Goal: Book appointment/travel/reservation

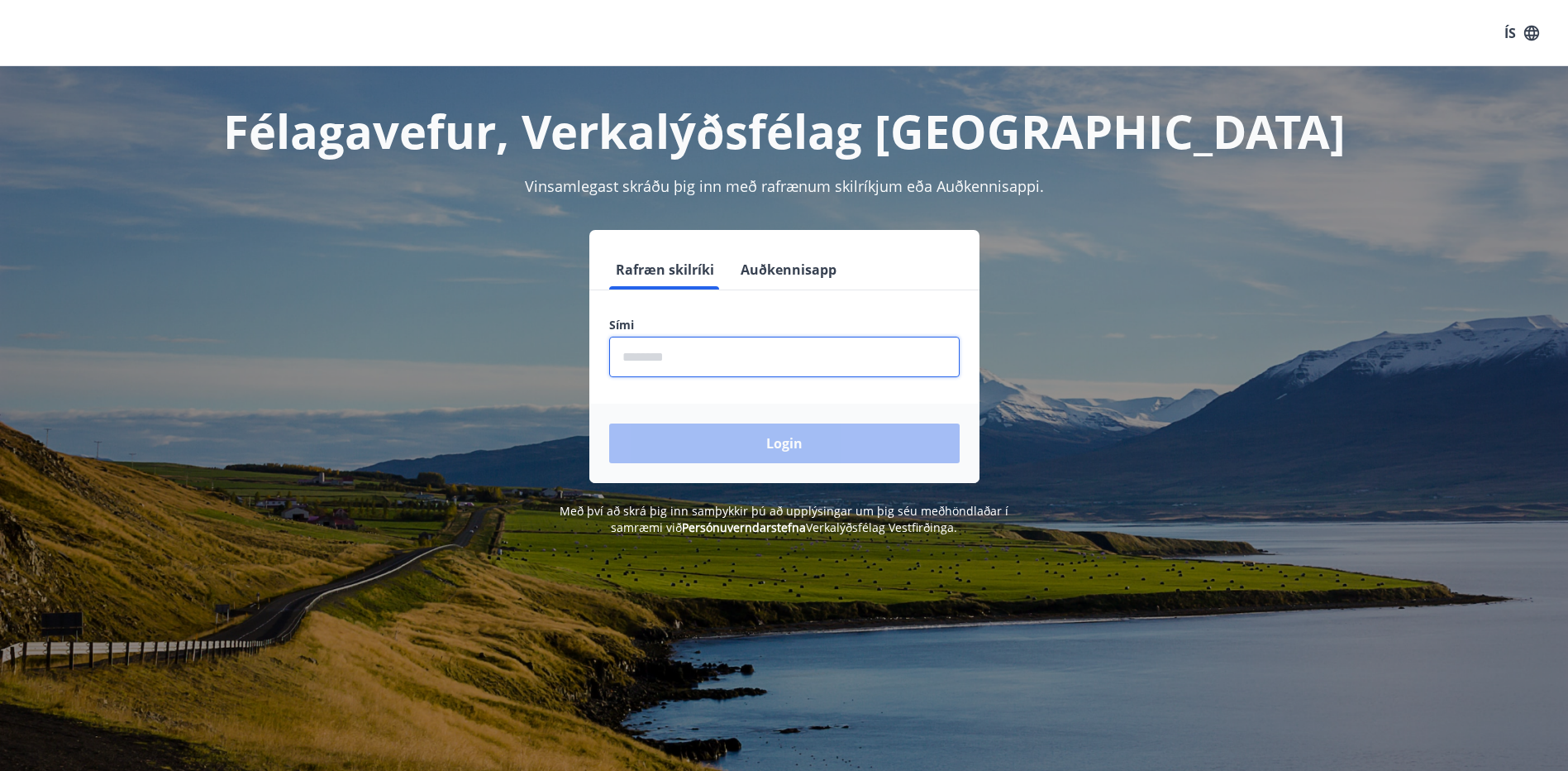
click at [684, 363] on input "phone" at bounding box center [785, 357] width 351 height 41
type input "********"
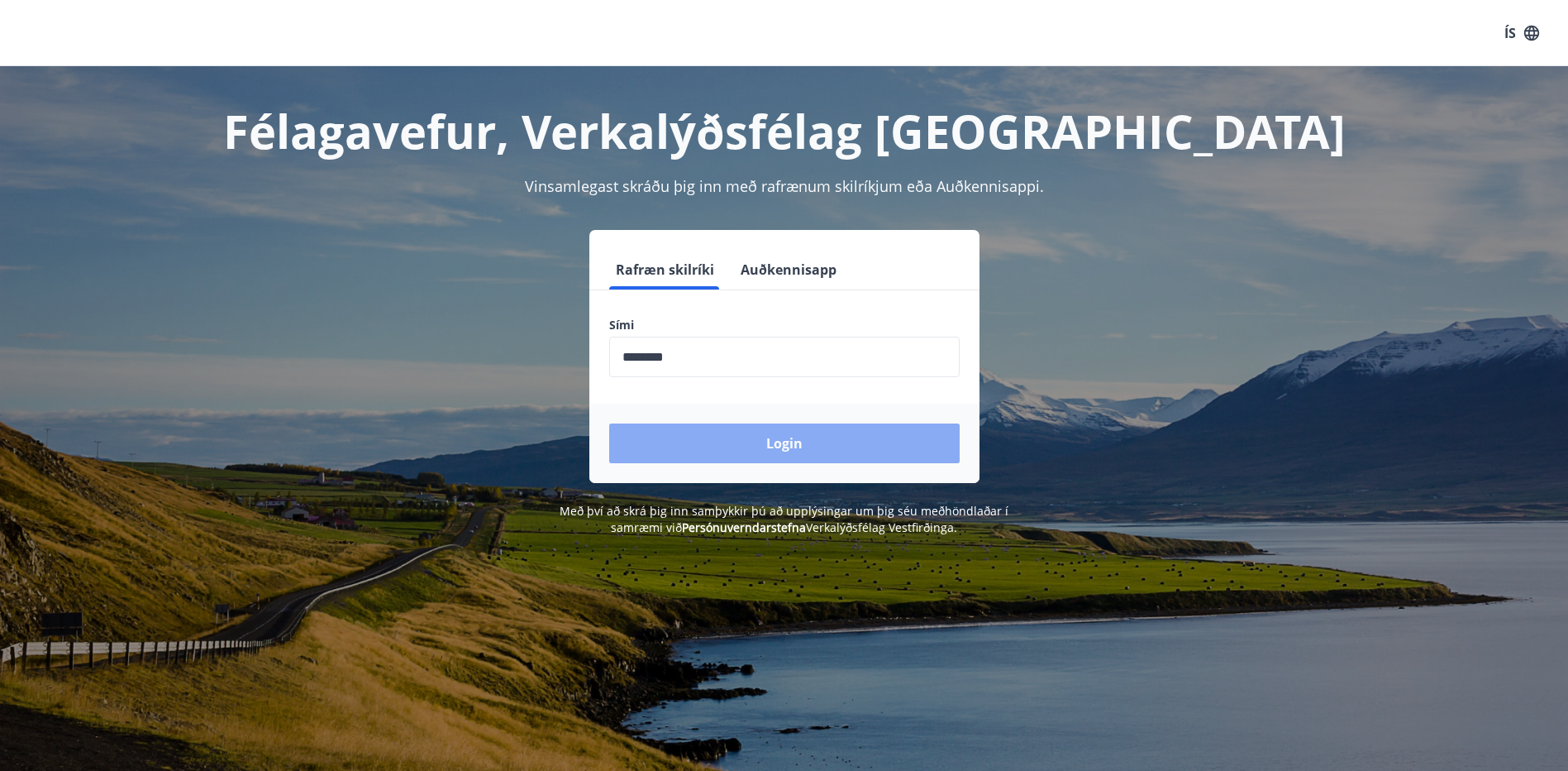
click at [678, 444] on button "Login" at bounding box center [785, 443] width 351 height 40
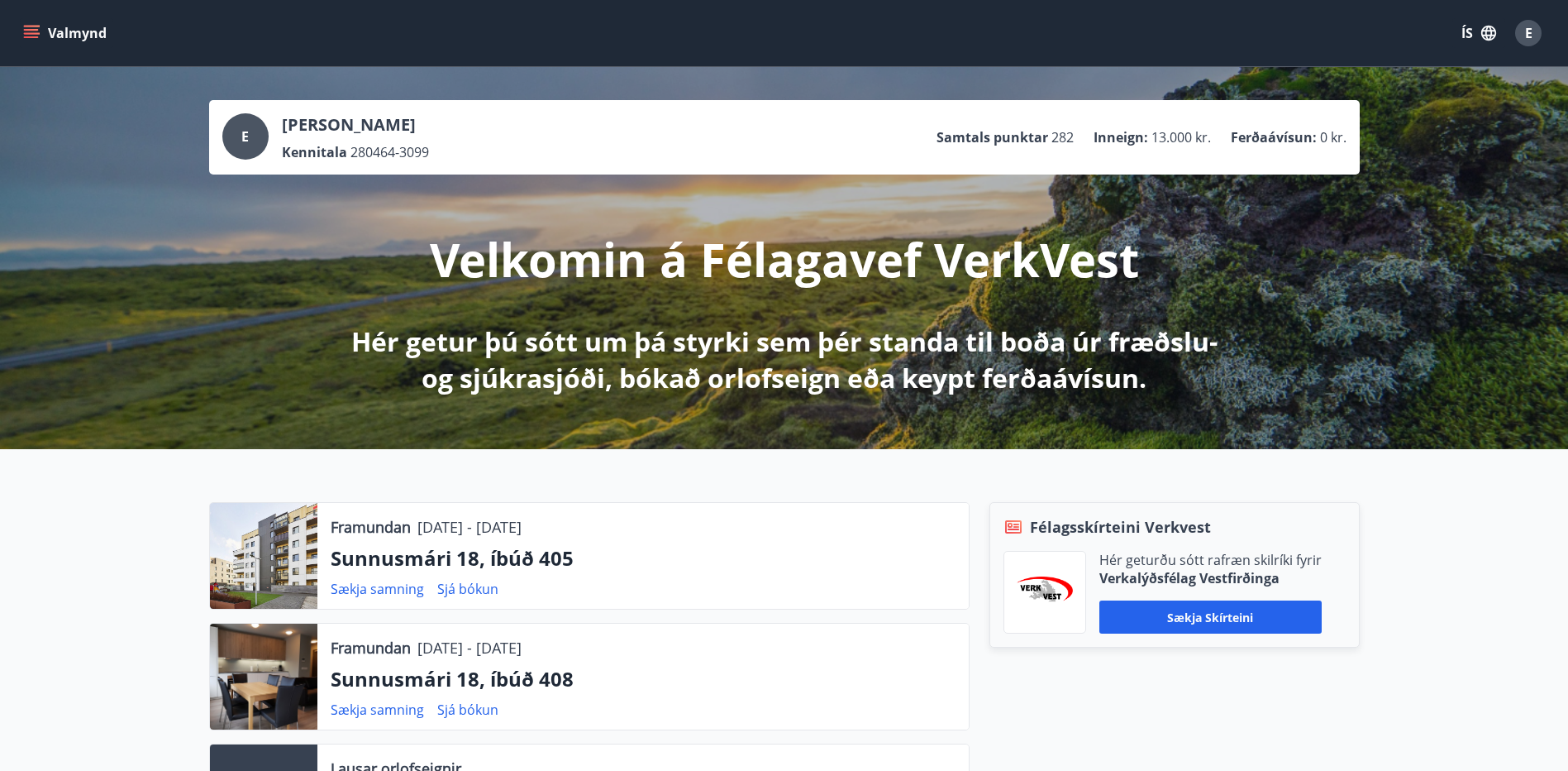
click at [31, 34] on icon "menu" at bounding box center [33, 33] width 18 height 2
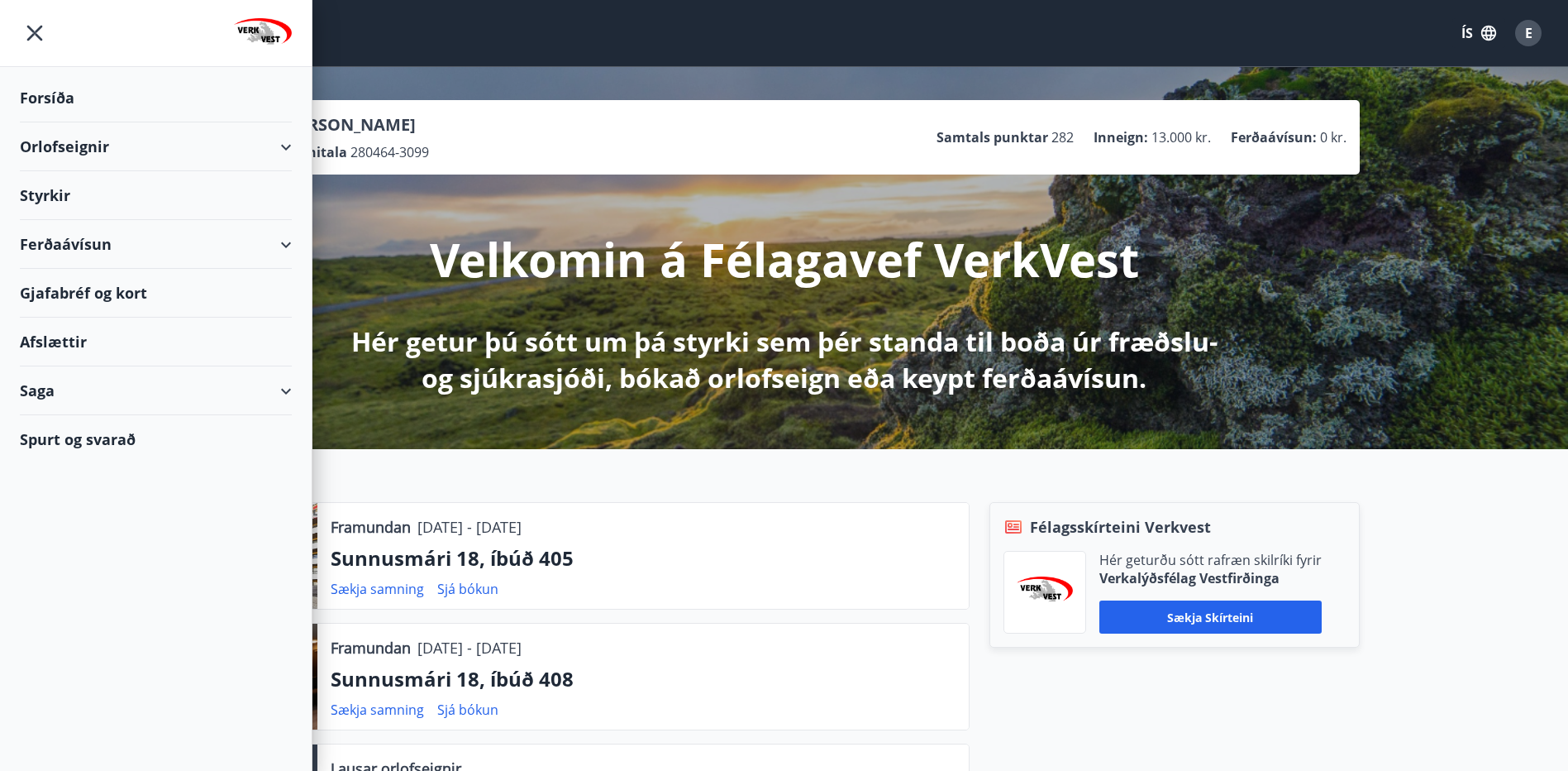
click at [87, 146] on div "Orlofseignir" at bounding box center [155, 146] width 272 height 49
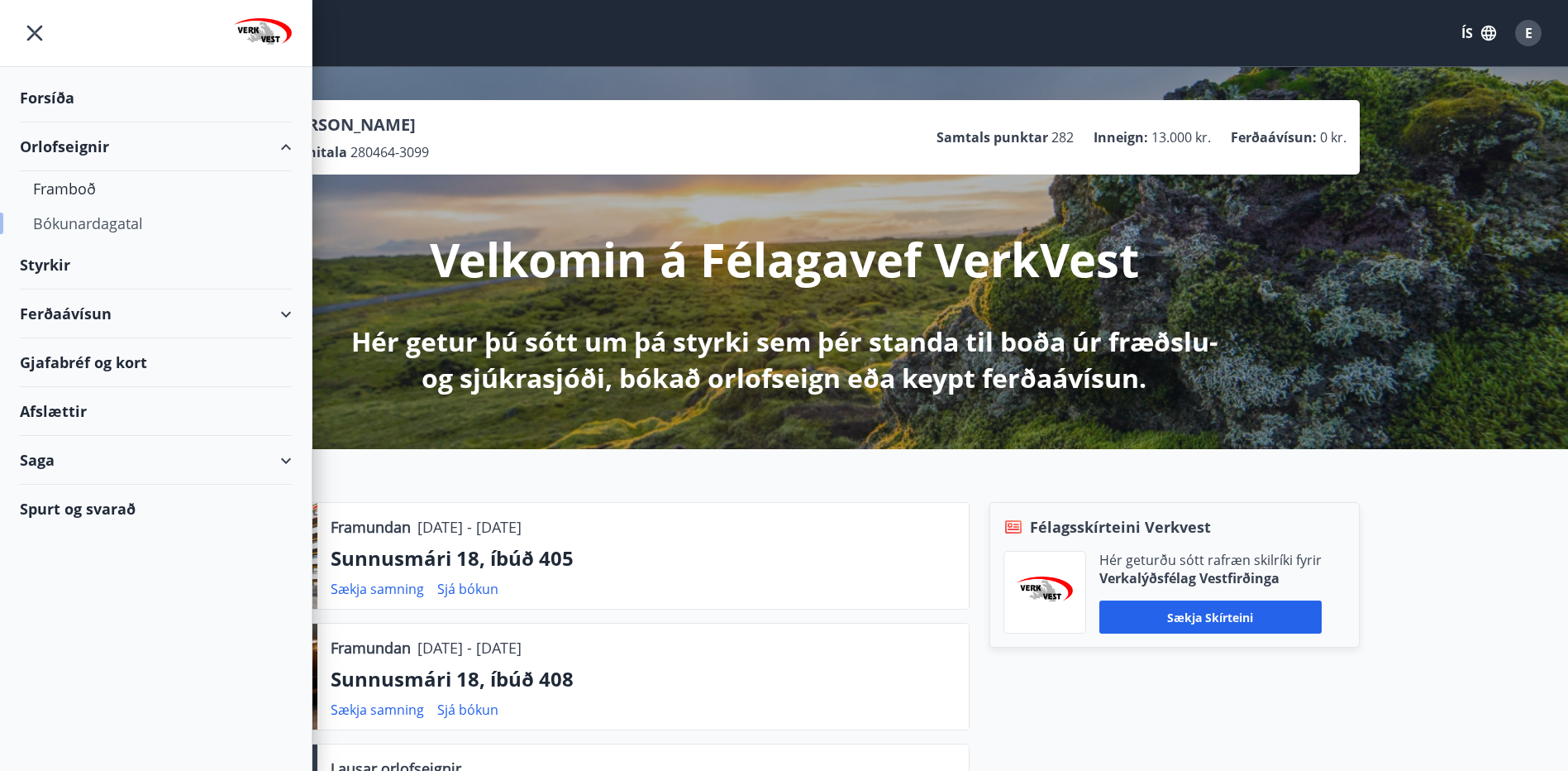
click at [73, 223] on div "Bókunardagatal" at bounding box center [155, 224] width 245 height 35
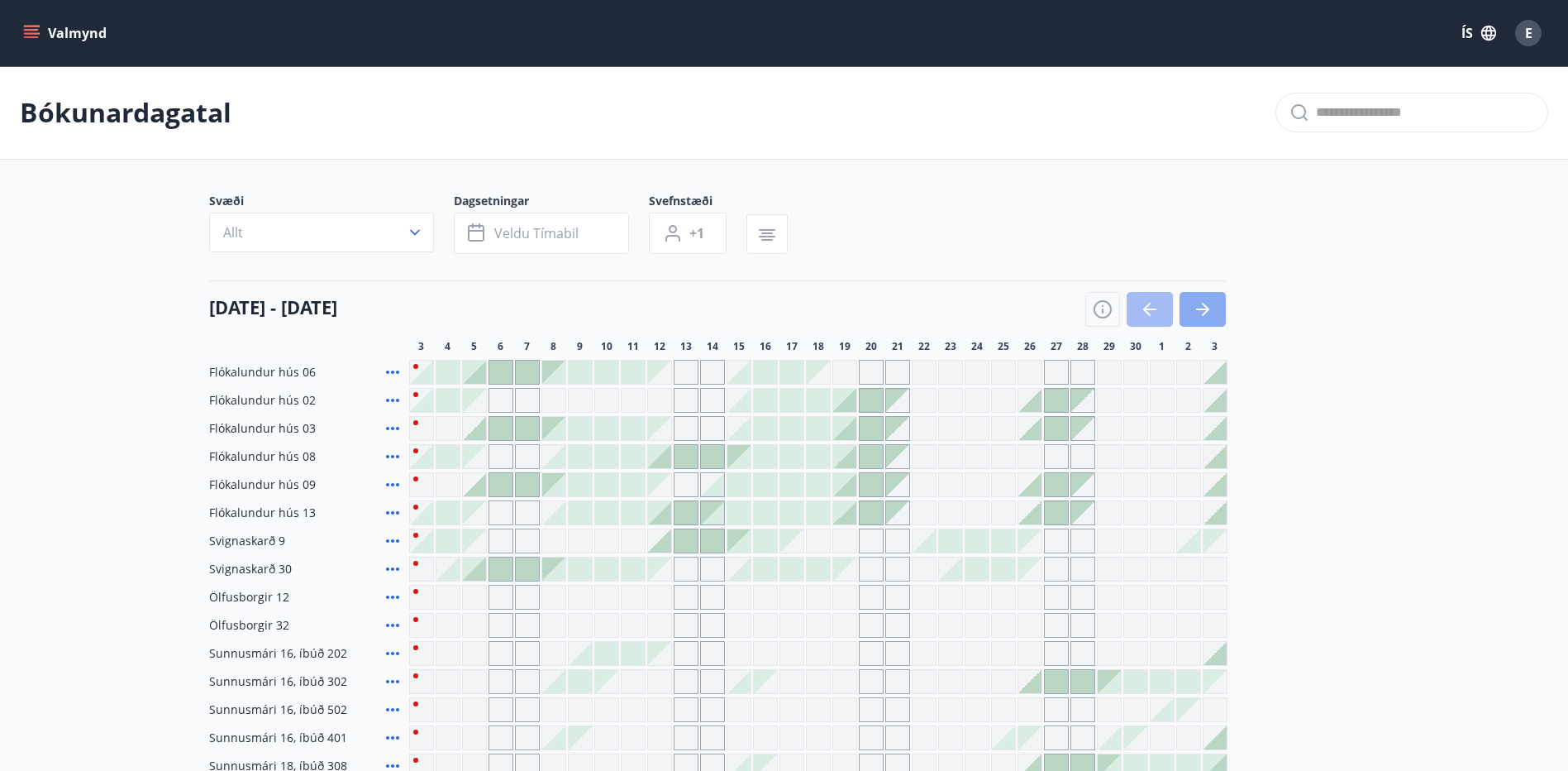
click at [1213, 309] on button "button" at bounding box center [1203, 309] width 47 height 35
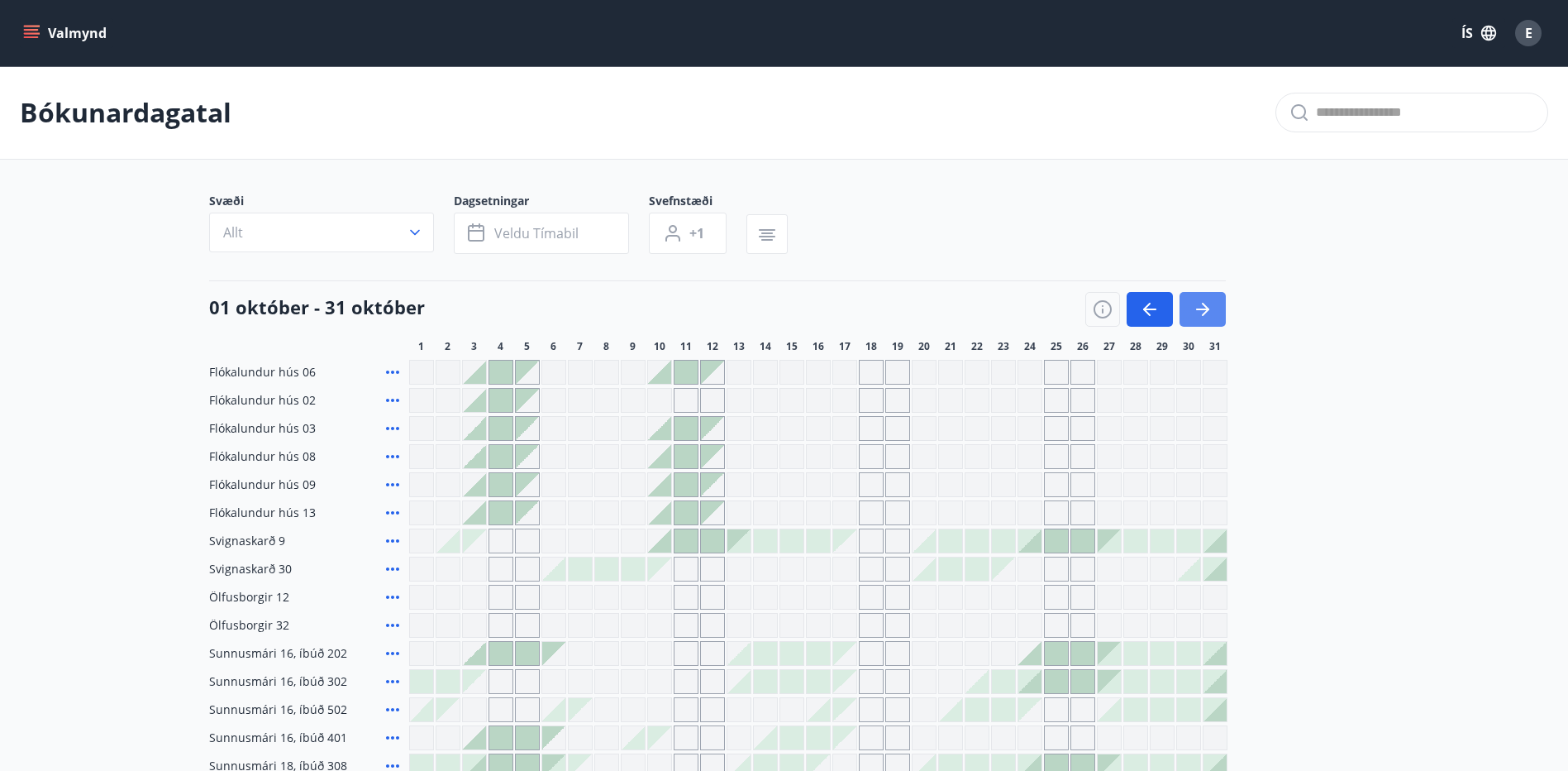
click at [1213, 309] on button "button" at bounding box center [1203, 309] width 47 height 35
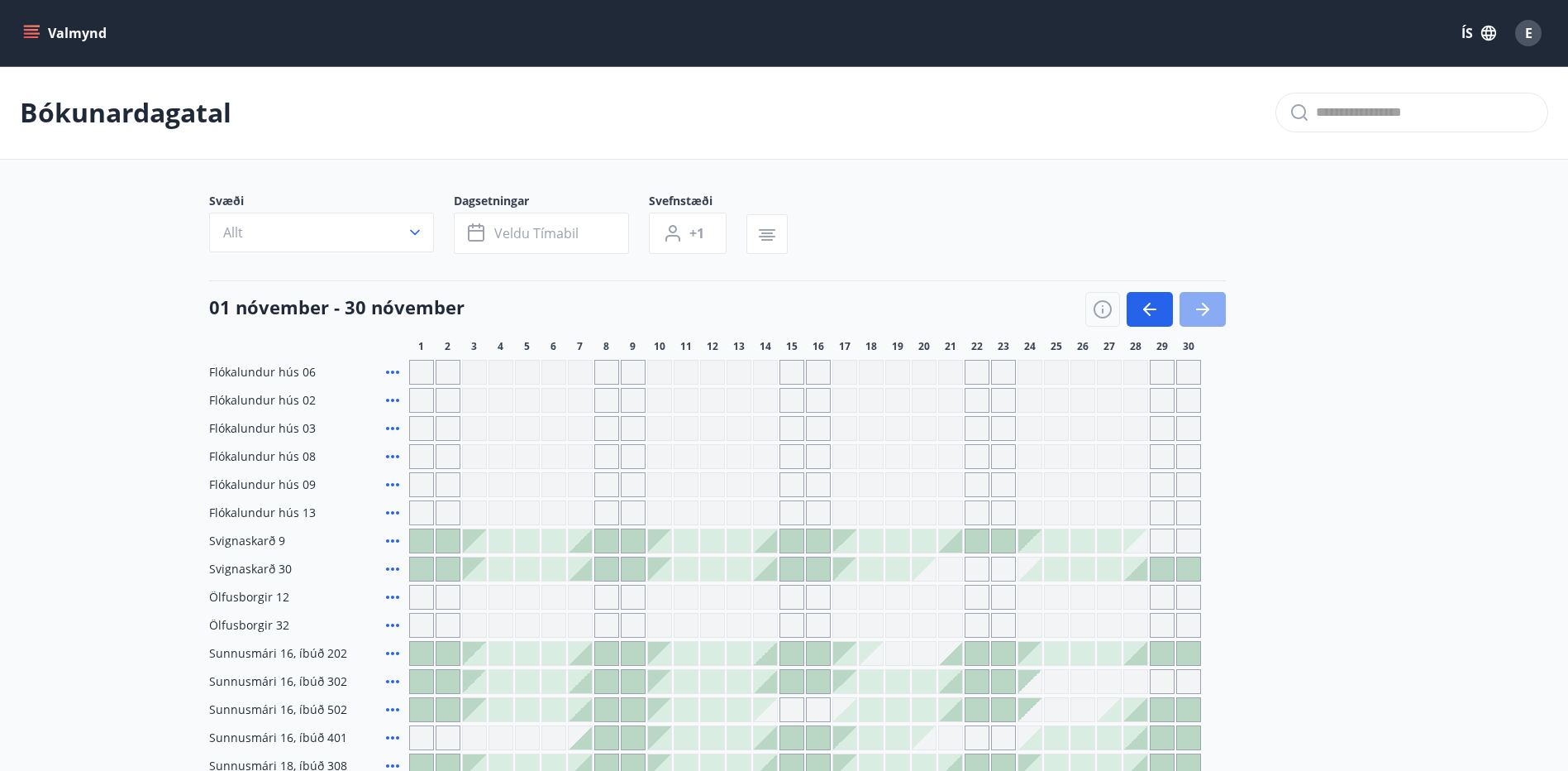
click at [1213, 309] on button "button" at bounding box center [1203, 309] width 47 height 35
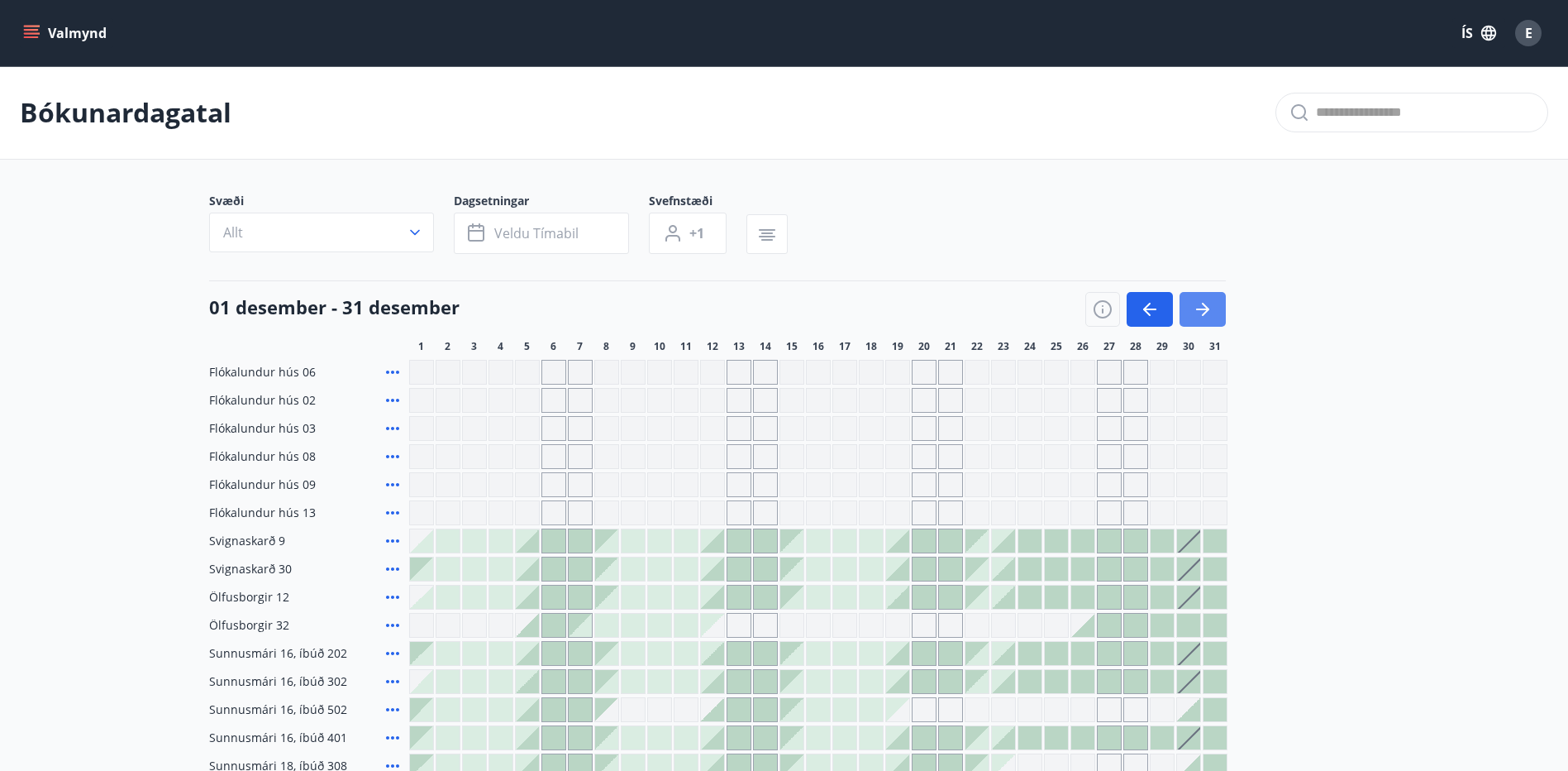
click at [1213, 309] on button "button" at bounding box center [1203, 309] width 47 height 35
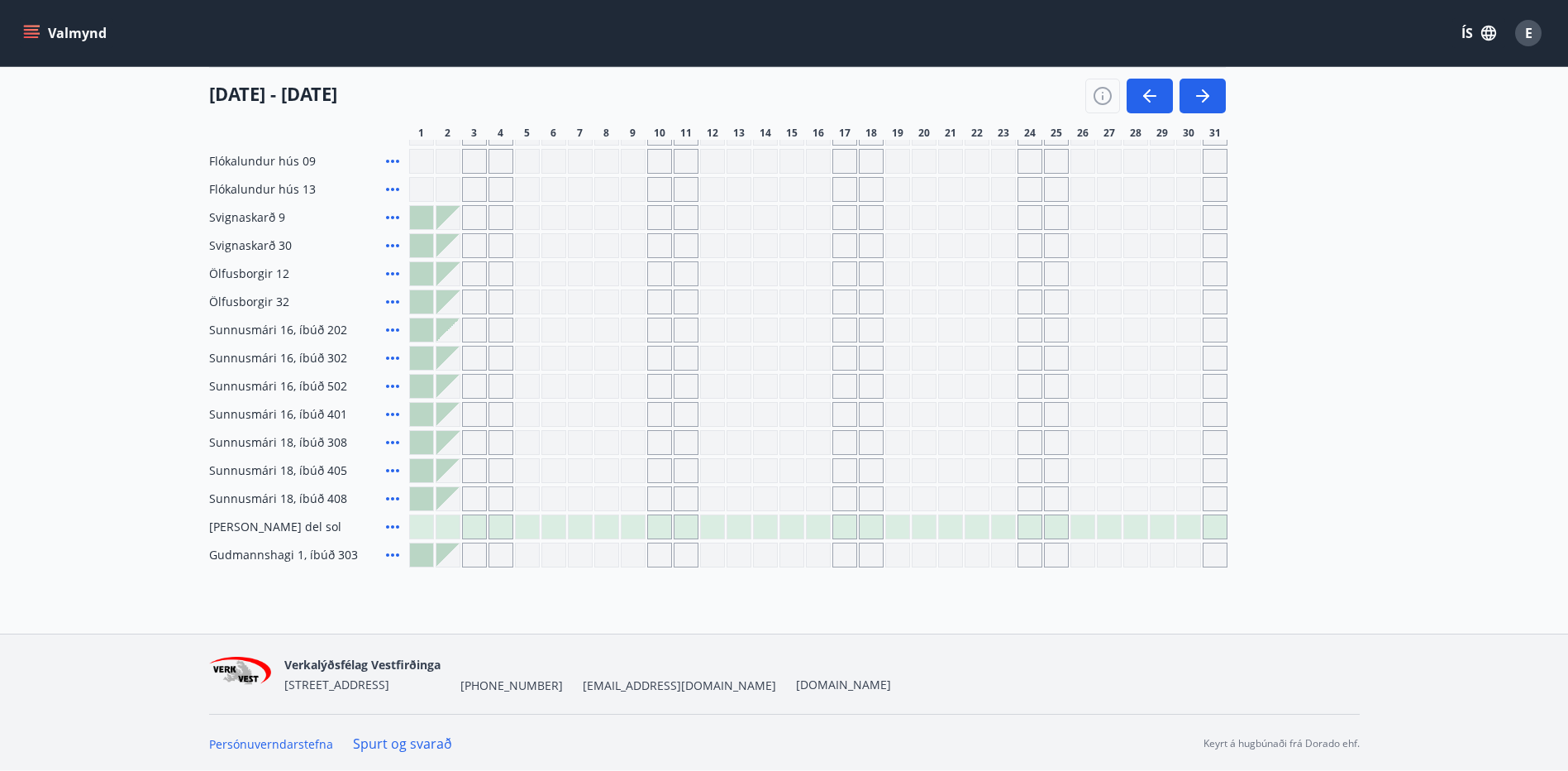
scroll to position [325, 0]
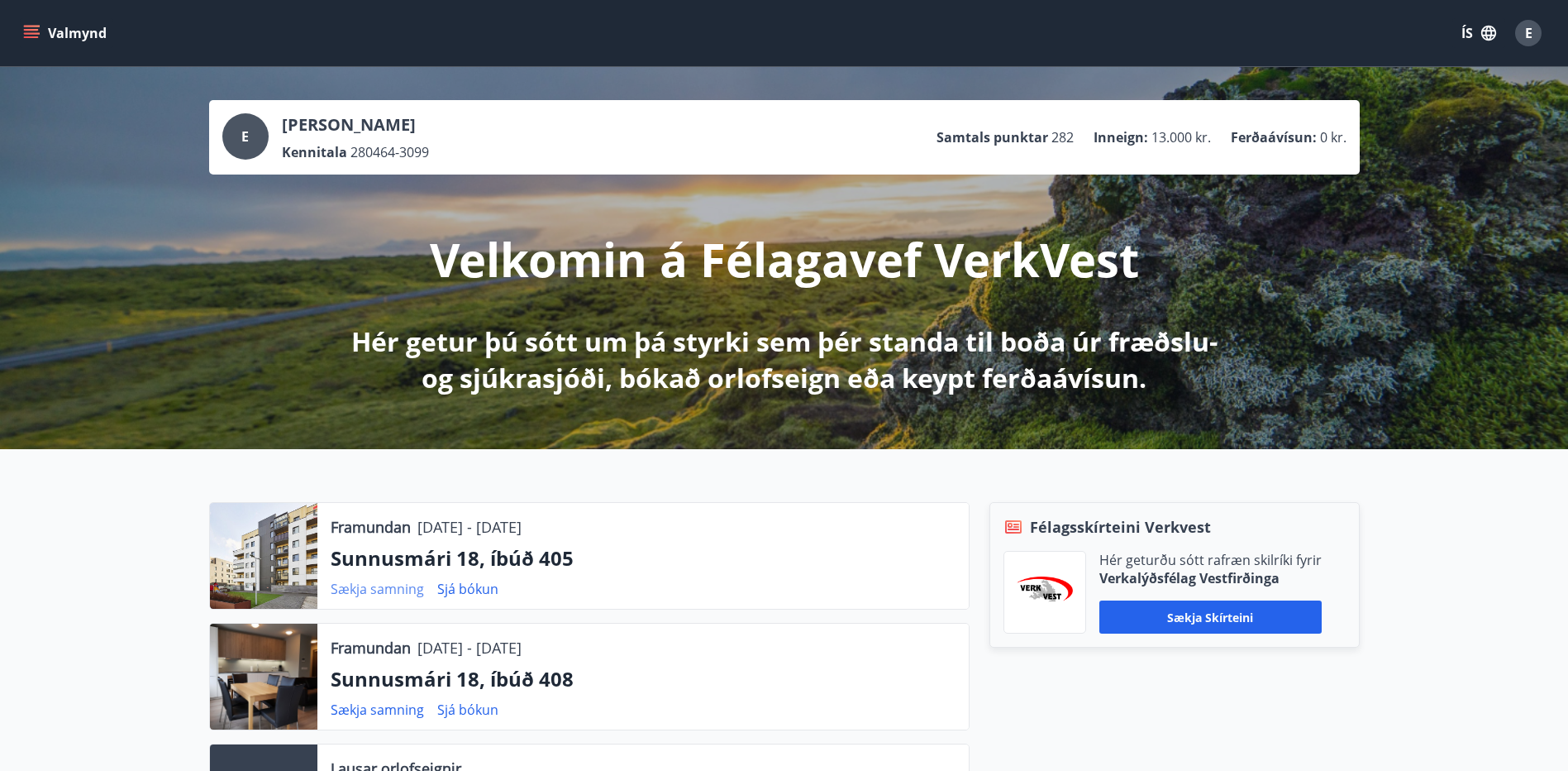
click at [393, 589] on link "Sækja samning" at bounding box center [377, 589] width 93 height 18
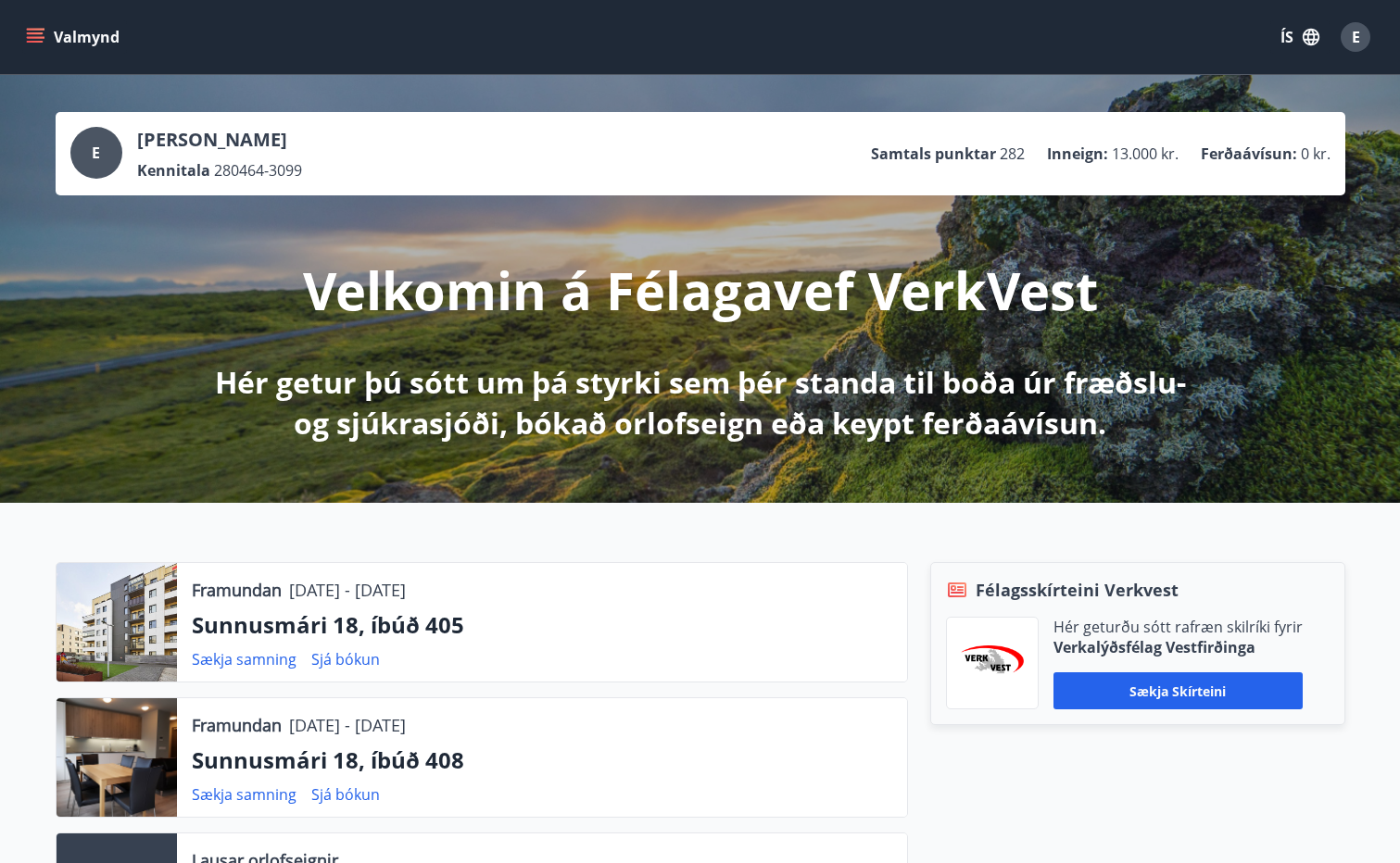
click at [1353, 37] on span "E" at bounding box center [1355, 37] width 8 height 20
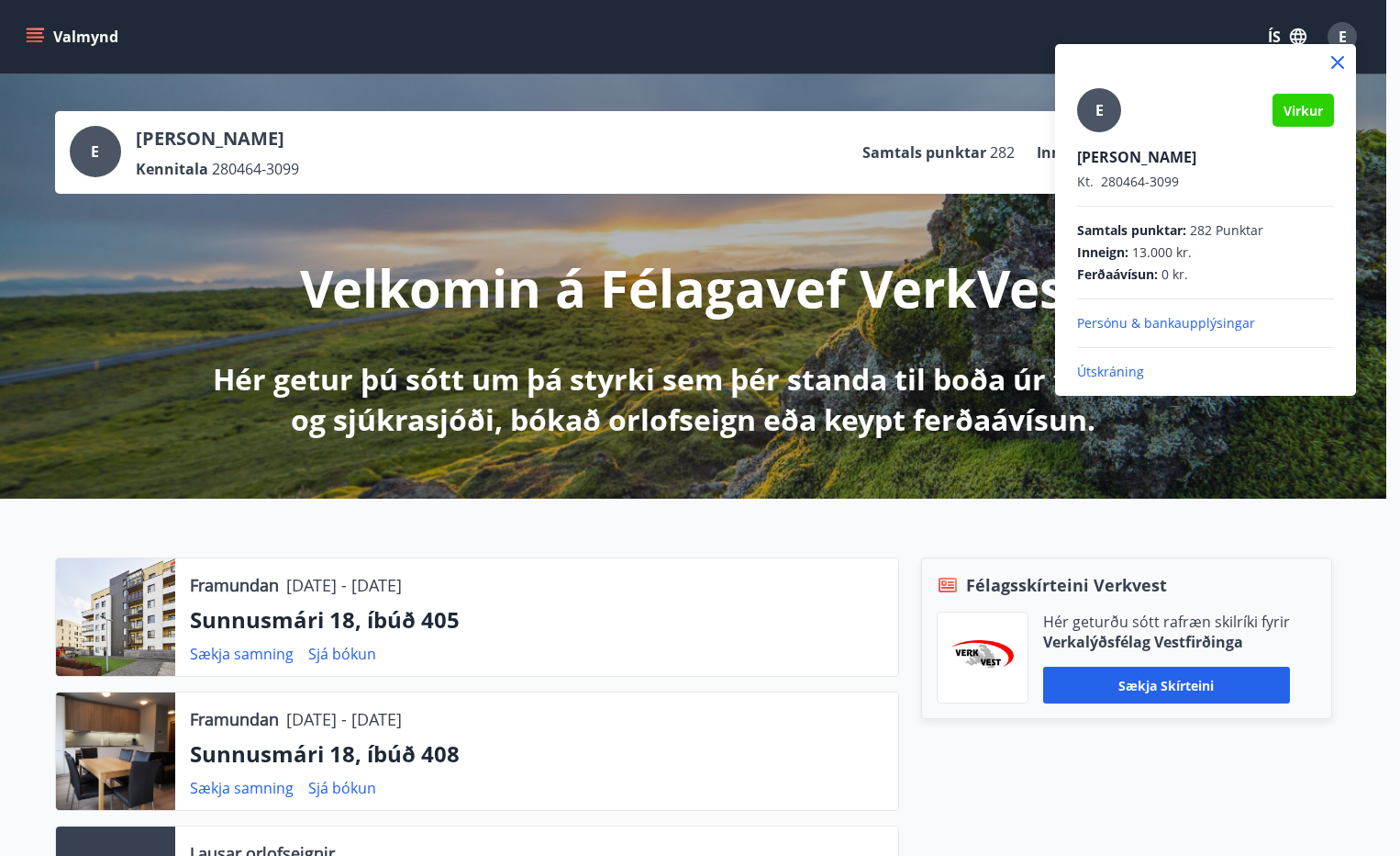
click at [1107, 370] on p "Útskráning" at bounding box center [1205, 372] width 257 height 18
